Goal: Task Accomplishment & Management: Use online tool/utility

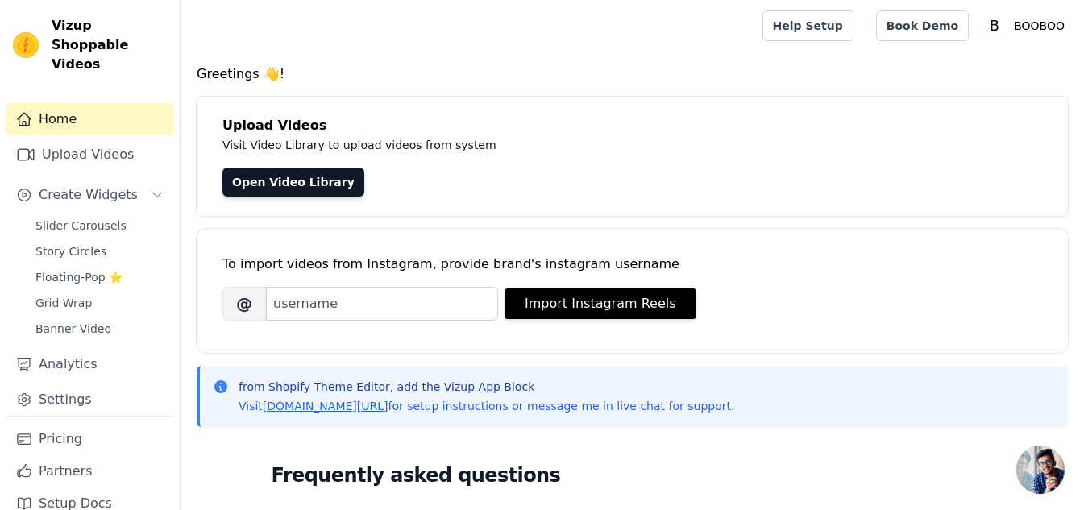
click at [48, 103] on link "Home" at bounding box center [89, 119] width 167 height 32
click at [62, 139] on link "Upload Videos" at bounding box center [89, 155] width 167 height 32
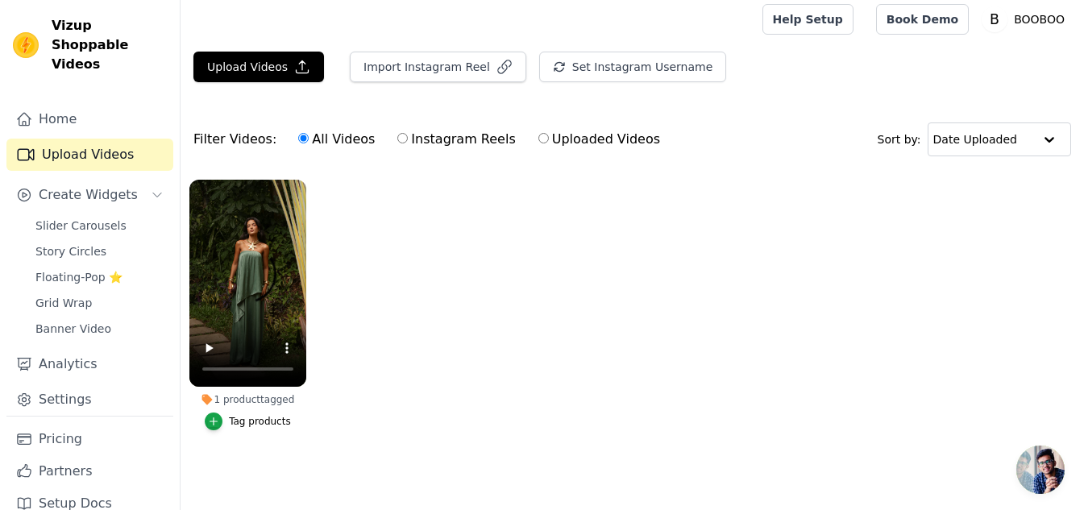
scroll to position [15, 0]
click at [73, 269] on span "Floating-Pop ⭐" at bounding box center [78, 277] width 87 height 16
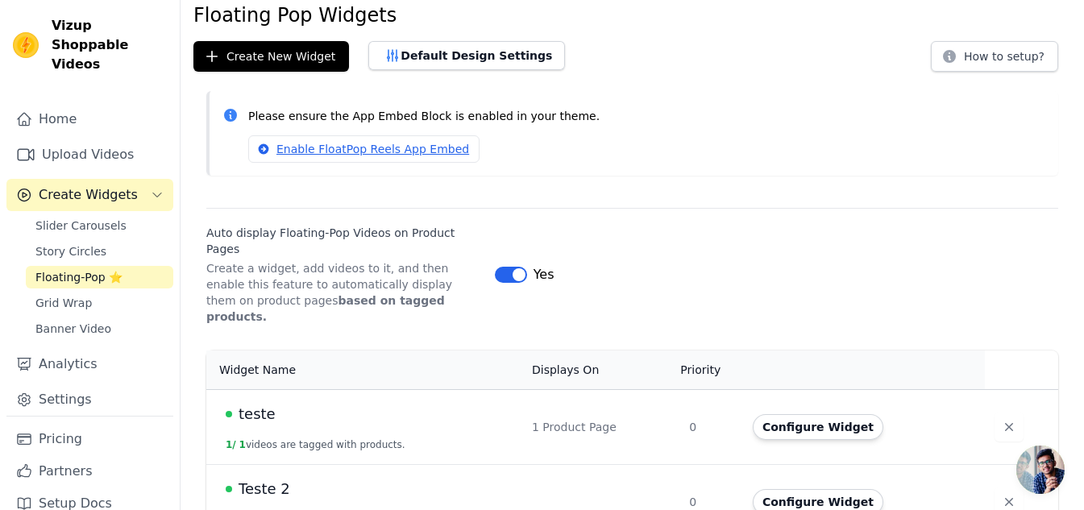
scroll to position [140, 0]
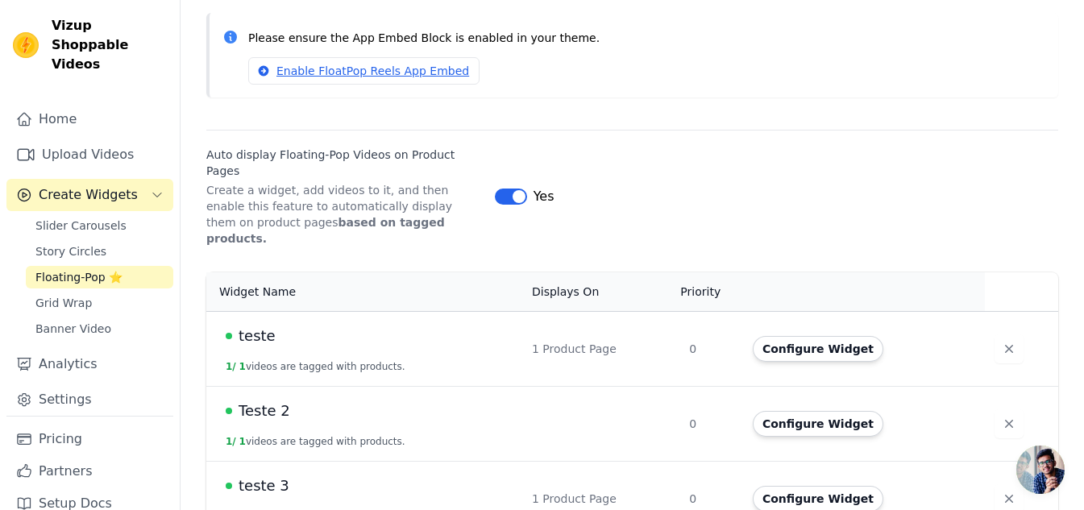
click at [511, 330] on td "teste 1 / 1 videos are tagged with products." at bounding box center [364, 348] width 316 height 75
click at [828, 336] on button "Configure Widget" at bounding box center [818, 349] width 131 height 26
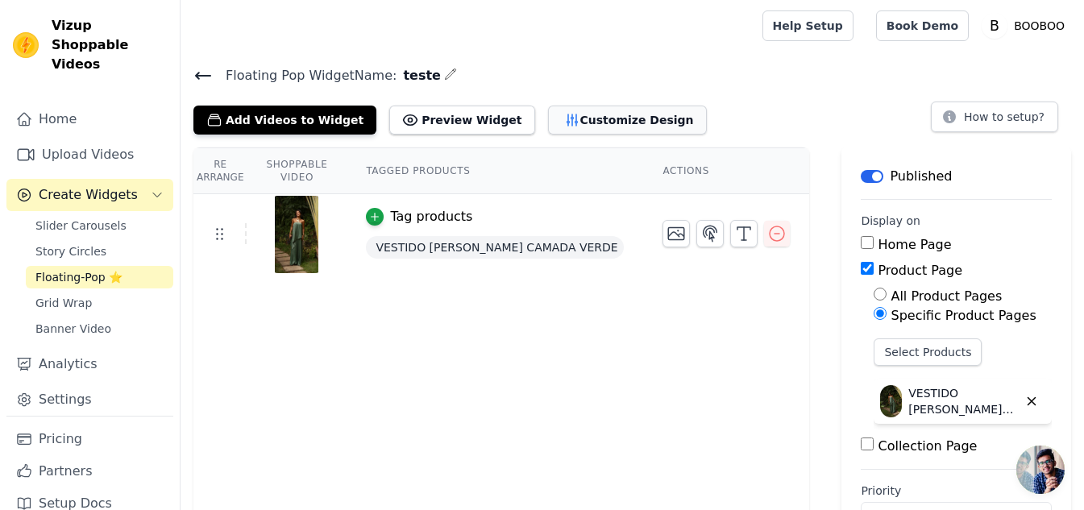
click at [596, 125] on button "Customize Design" at bounding box center [627, 120] width 159 height 29
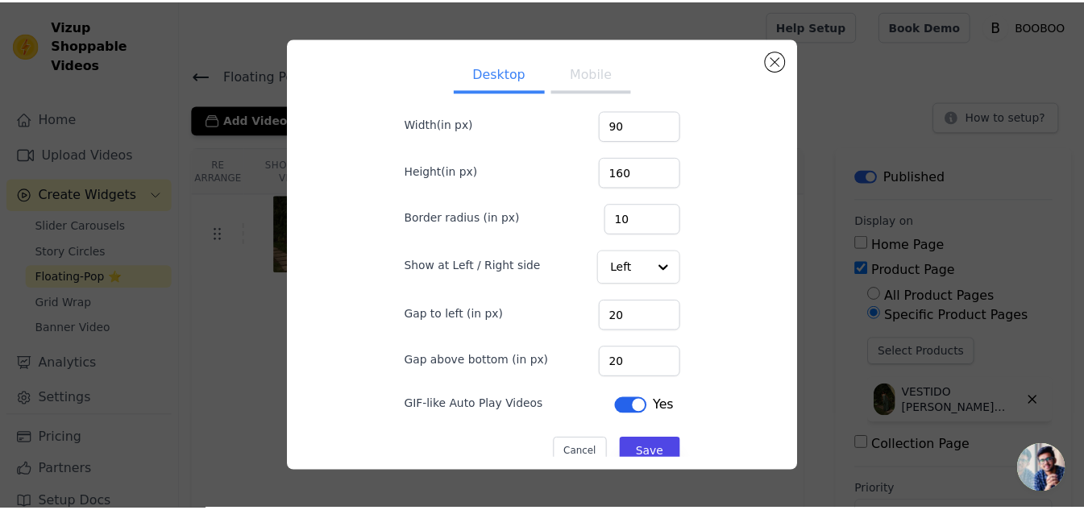
scroll to position [101, 0]
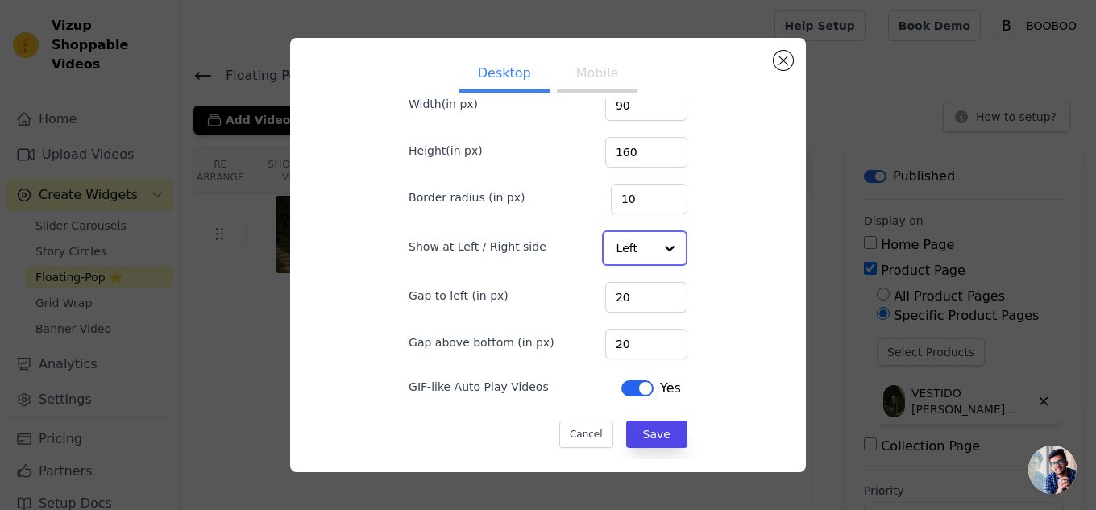
click at [629, 251] on input "Show at Left / Right side" at bounding box center [634, 248] width 37 height 32
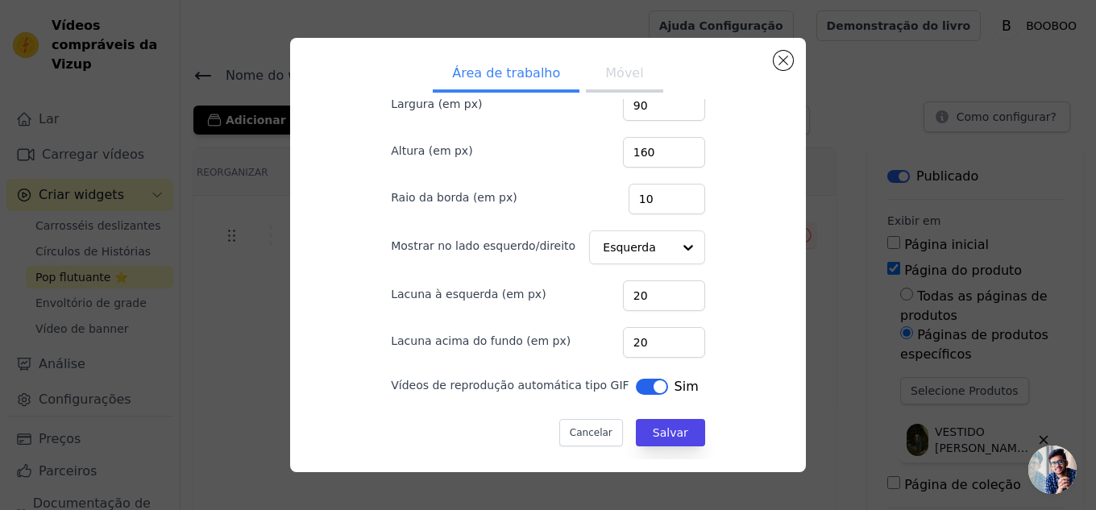
click at [720, 263] on div "Área de trabalho Móvel Formato de pop flutuante Retângulo Largura (em px) 90 Al…" at bounding box center [548, 255] width 490 height 408
click at [786, 56] on button "Fechar modal" at bounding box center [782, 60] width 19 height 19
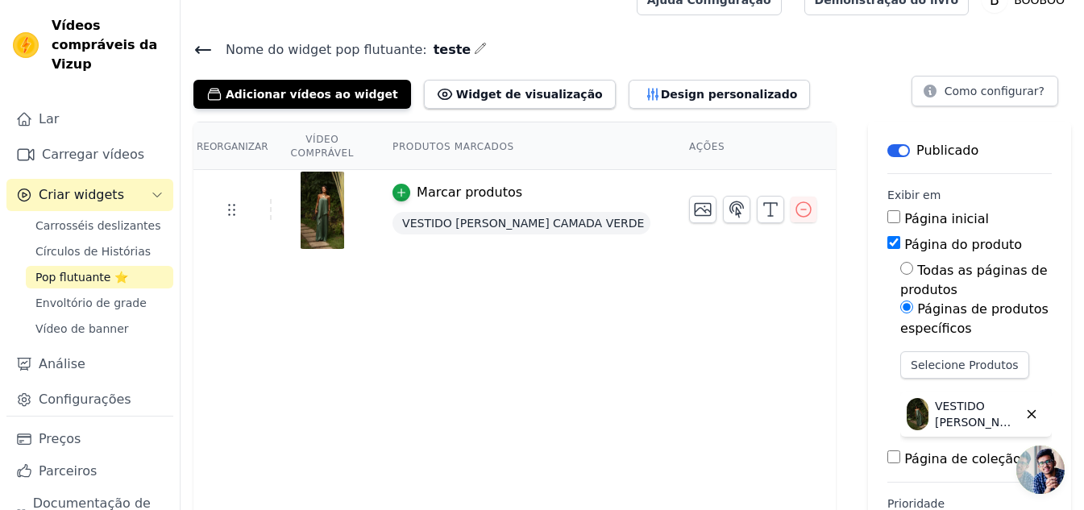
scroll to position [0, 0]
